Goal: Task Accomplishment & Management: Complete application form

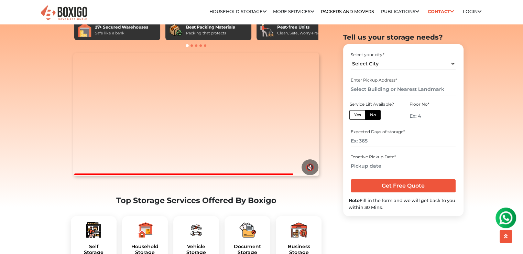
scroll to position [103, 0]
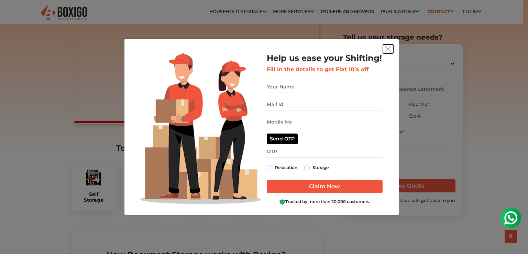
click at [388, 48] on img "get free quote dialog" at bounding box center [388, 49] width 6 height 6
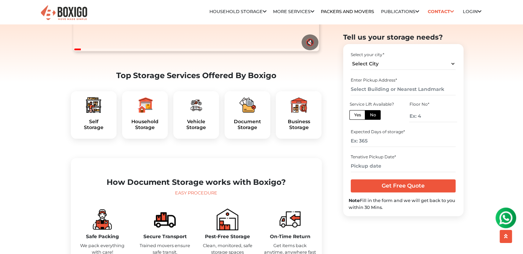
scroll to position [206, 0]
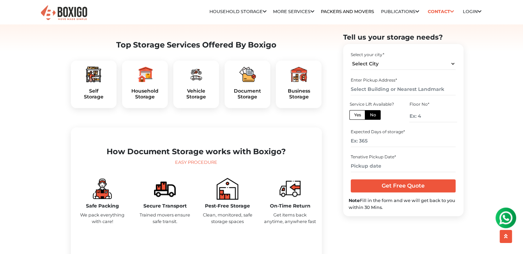
click at [252, 100] on div "Document Storage" at bounding box center [247, 84] width 46 height 47
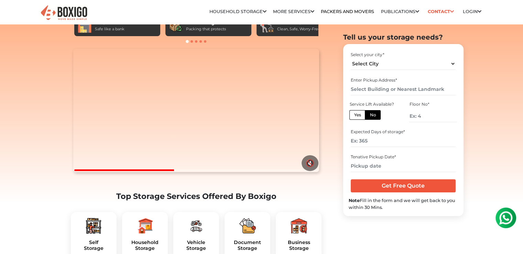
scroll to position [0, 0]
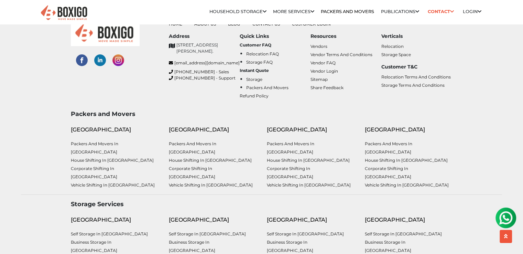
scroll to position [2631, 0]
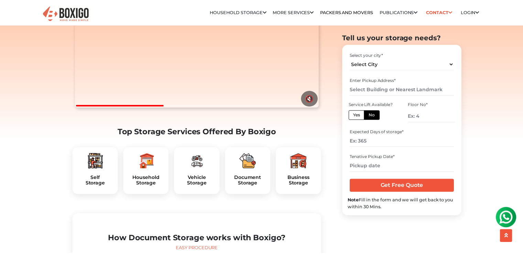
scroll to position [138, 0]
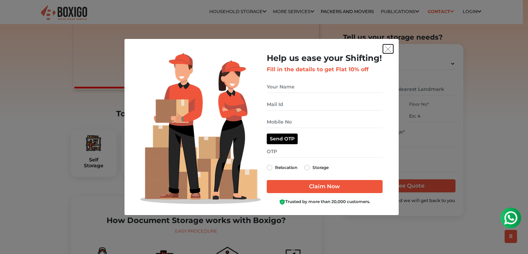
click at [389, 48] on img "get free quote dialog" at bounding box center [388, 49] width 6 height 6
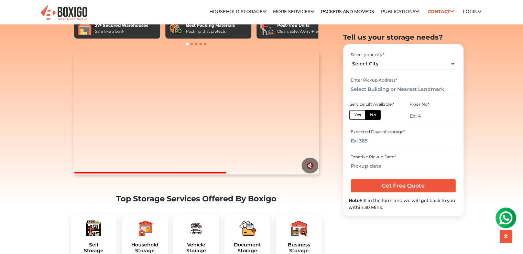
scroll to position [0, 0]
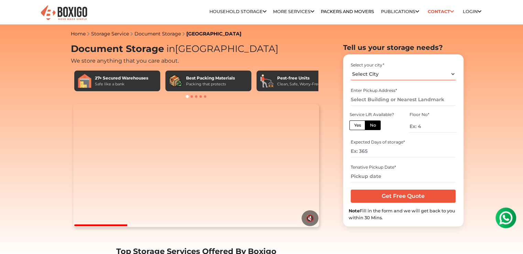
click at [405, 76] on select "Select City [GEOGRAPHIC_DATA] [GEOGRAPHIC_DATA] [GEOGRAPHIC_DATA] [GEOGRAPHIC_D…" at bounding box center [403, 74] width 105 height 12
select select "[GEOGRAPHIC_DATA]"
click at [351, 68] on select "Select City [GEOGRAPHIC_DATA] [GEOGRAPHIC_DATA] [GEOGRAPHIC_DATA] [GEOGRAPHIC_D…" at bounding box center [403, 74] width 105 height 12
click at [403, 97] on input "text" at bounding box center [403, 100] width 105 height 12
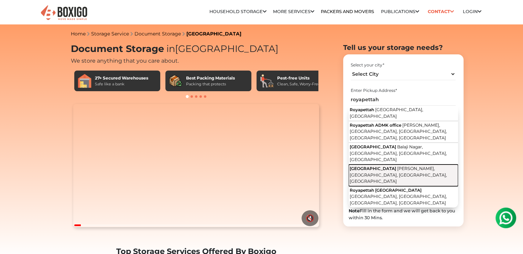
click at [418, 166] on span "[PERSON_NAME], [GEOGRAPHIC_DATA], [GEOGRAPHIC_DATA], [GEOGRAPHIC_DATA]" at bounding box center [398, 175] width 97 height 18
type input "[GEOGRAPHIC_DATA], [GEOGRAPHIC_DATA], [GEOGRAPHIC_DATA], [GEOGRAPHIC_DATA]"
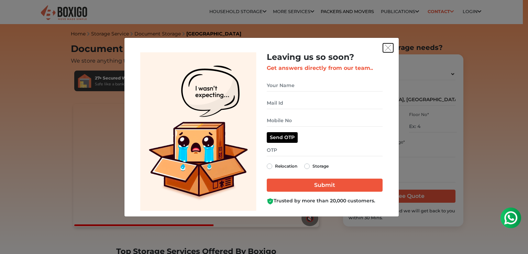
click at [385, 46] on img "get free quote dialog" at bounding box center [388, 48] width 6 height 6
